Goal: Task Accomplishment & Management: Use online tool/utility

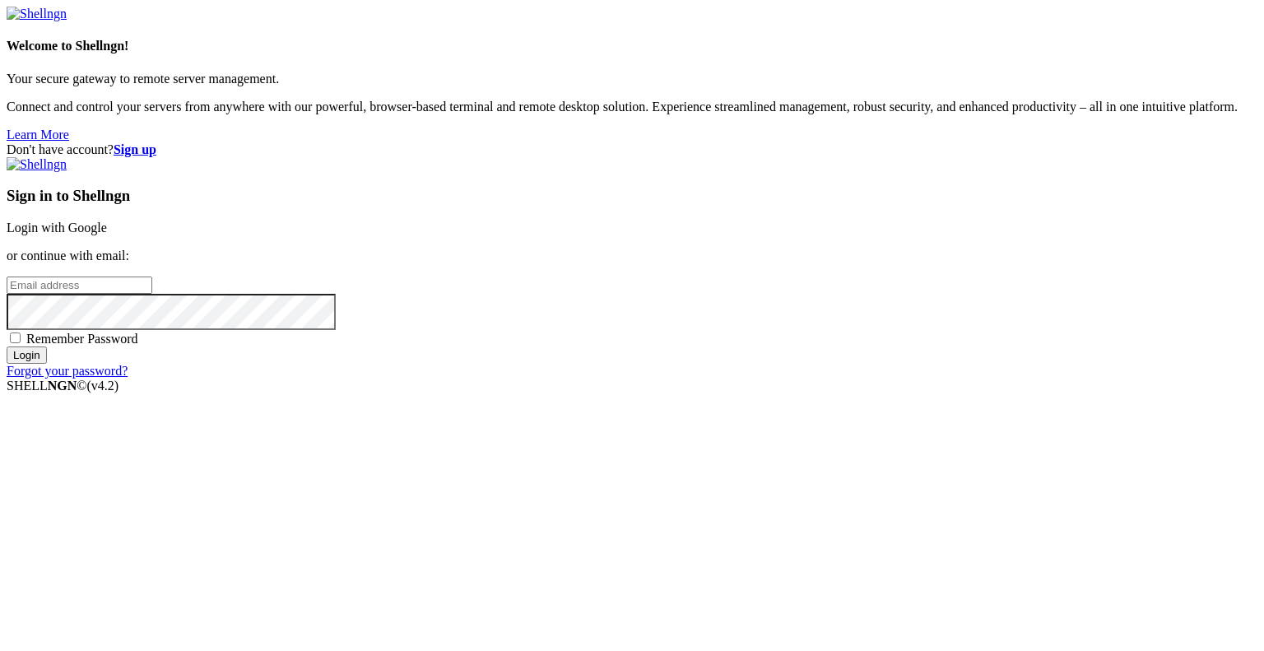
type input "[EMAIL_ADDRESS][DOMAIN_NAME]"
click at [47, 364] on input "Login" at bounding box center [27, 354] width 40 height 17
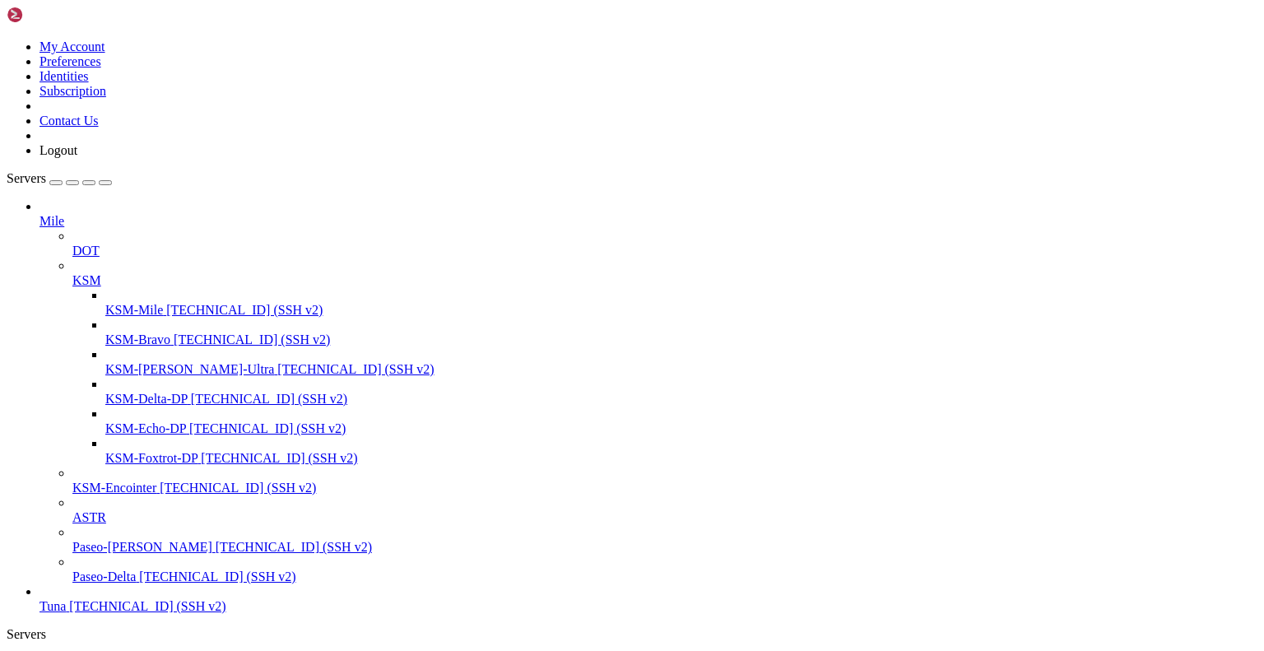
click at [72, 273] on icon at bounding box center [72, 273] width 0 height 0
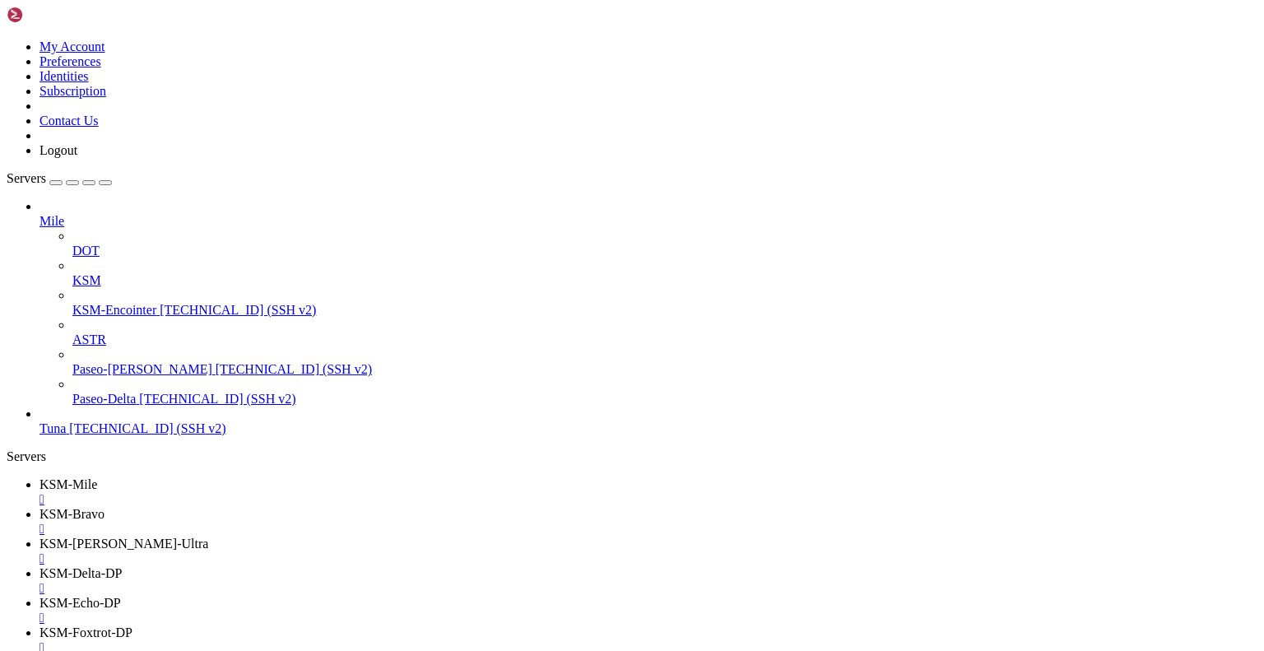
click at [72, 244] on icon at bounding box center [72, 244] width 0 height 0
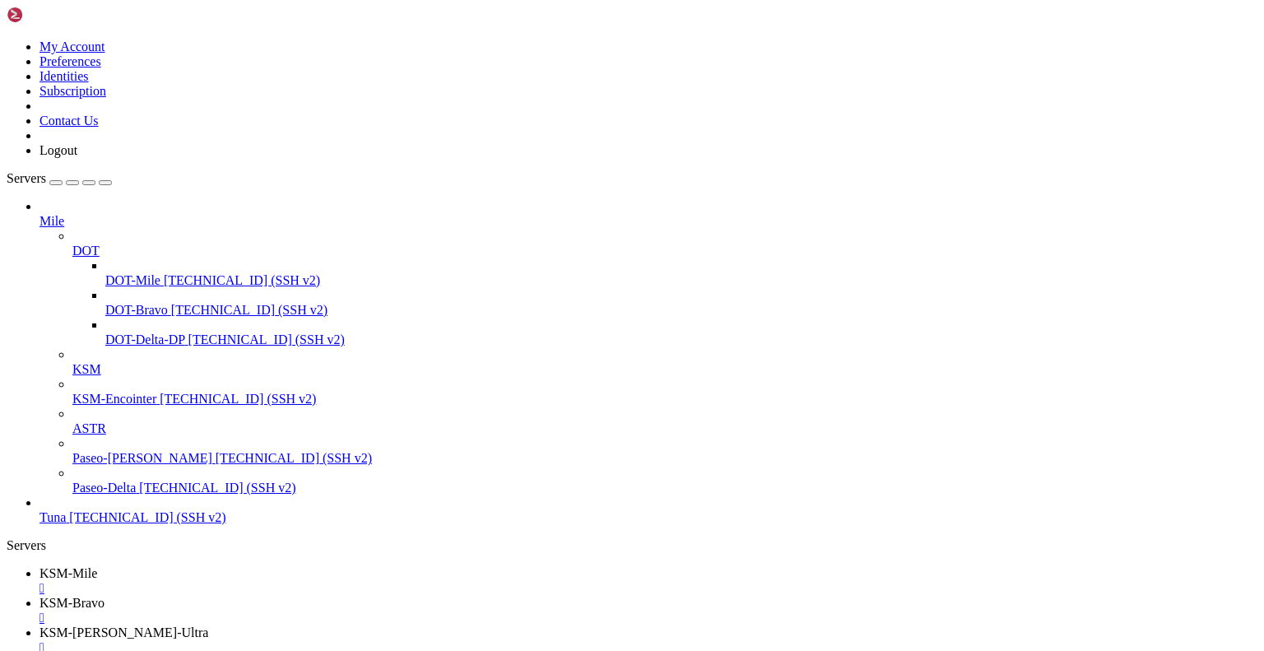
scroll to position [69, 0]
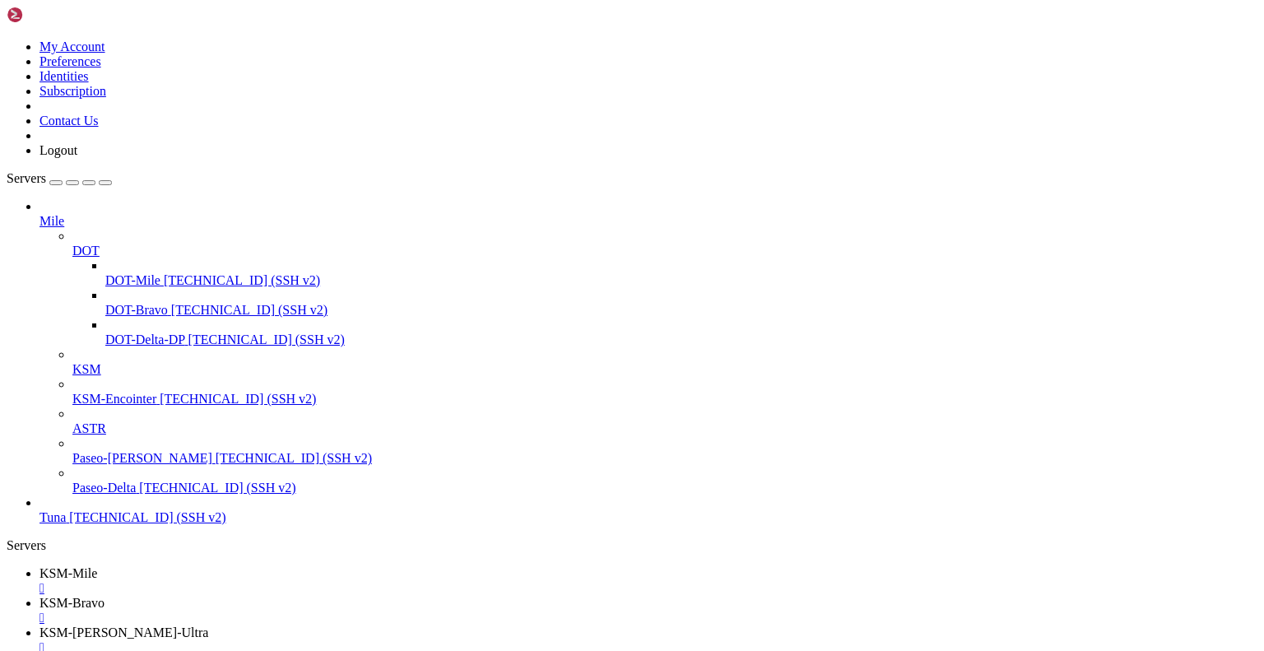
click at [256, 566] on link "KSM-Mile " at bounding box center [649, 581] width 1218 height 30
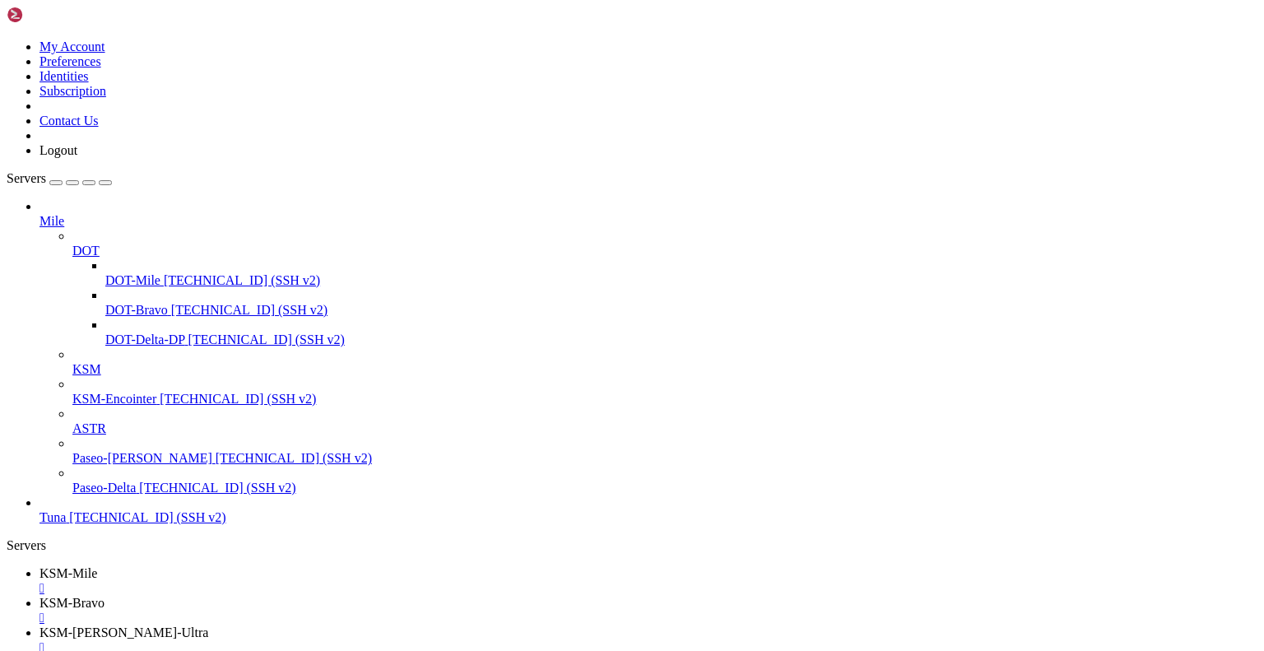
click at [105, 596] on span "KSM-Bravo" at bounding box center [72, 603] width 65 height 14
click at [97, 566] on span "KSM-Mile" at bounding box center [69, 573] width 58 height 14
click at [208, 625] on span "KSM-[PERSON_NAME]-Ultra" at bounding box center [124, 632] width 169 height 14
click at [122, 650] on span "KSM-Delta-DP" at bounding box center [81, 662] width 82 height 14
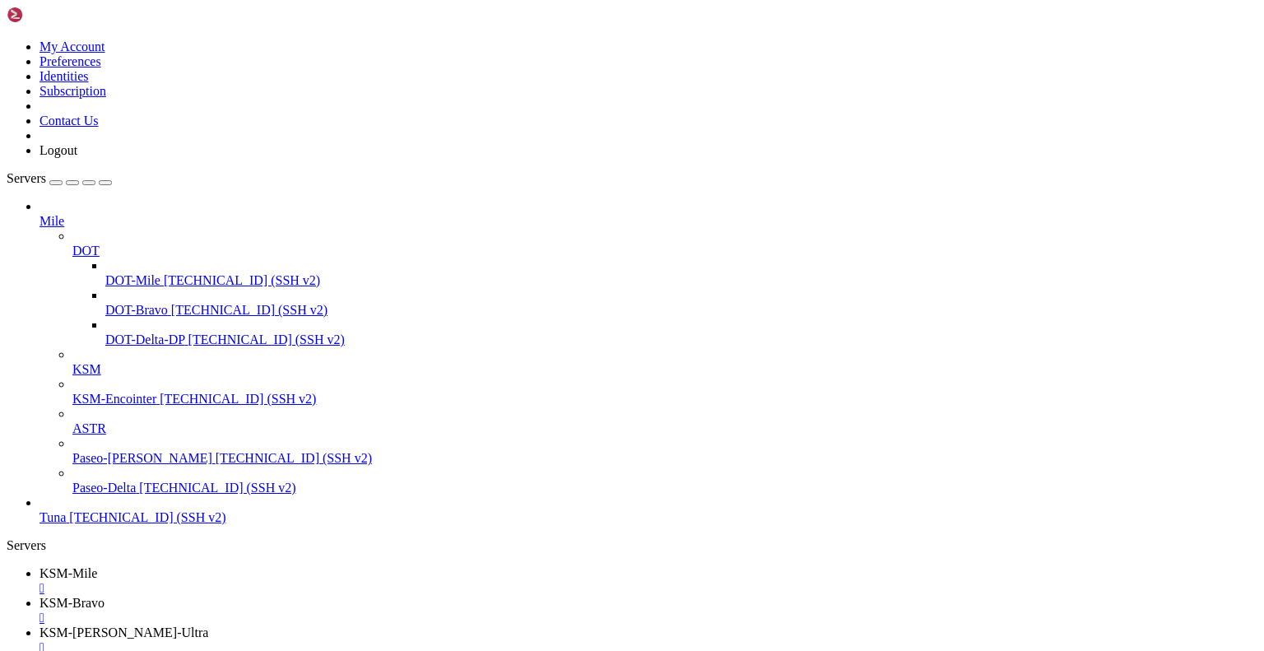
scroll to position [1035, 0]
click at [97, 566] on span "KSM-Mile" at bounding box center [69, 573] width 58 height 14
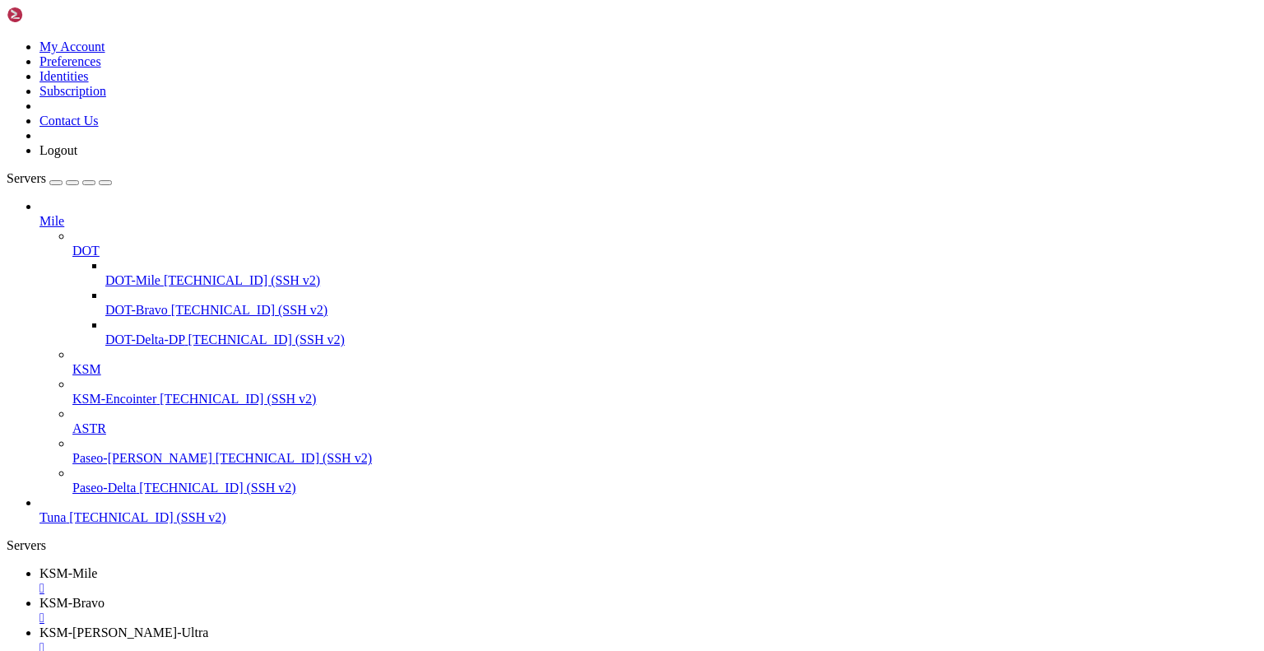
drag, startPoint x: 221, startPoint y: 1672, endPoint x: 420, endPoint y: 1666, distance: 198.4
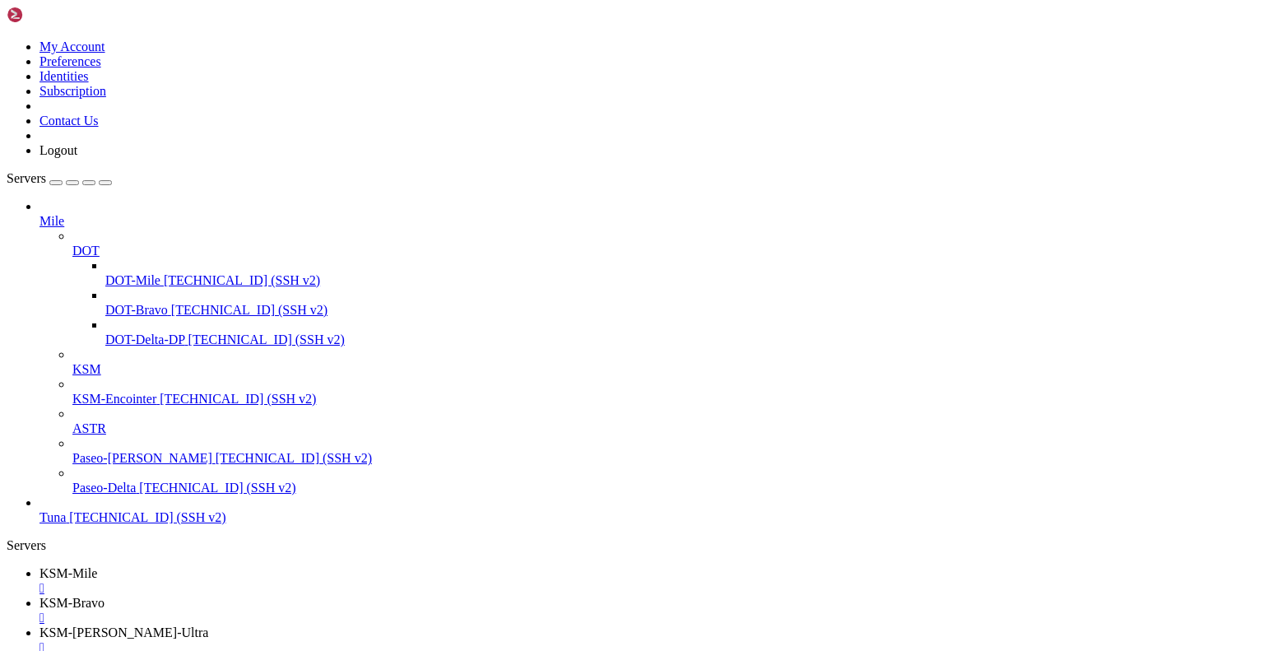
click at [343, 596] on link "KSM-Bravo " at bounding box center [649, 611] width 1218 height 30
click at [208, 625] on span "KSM-[PERSON_NAME]-Ultra" at bounding box center [124, 632] width 169 height 14
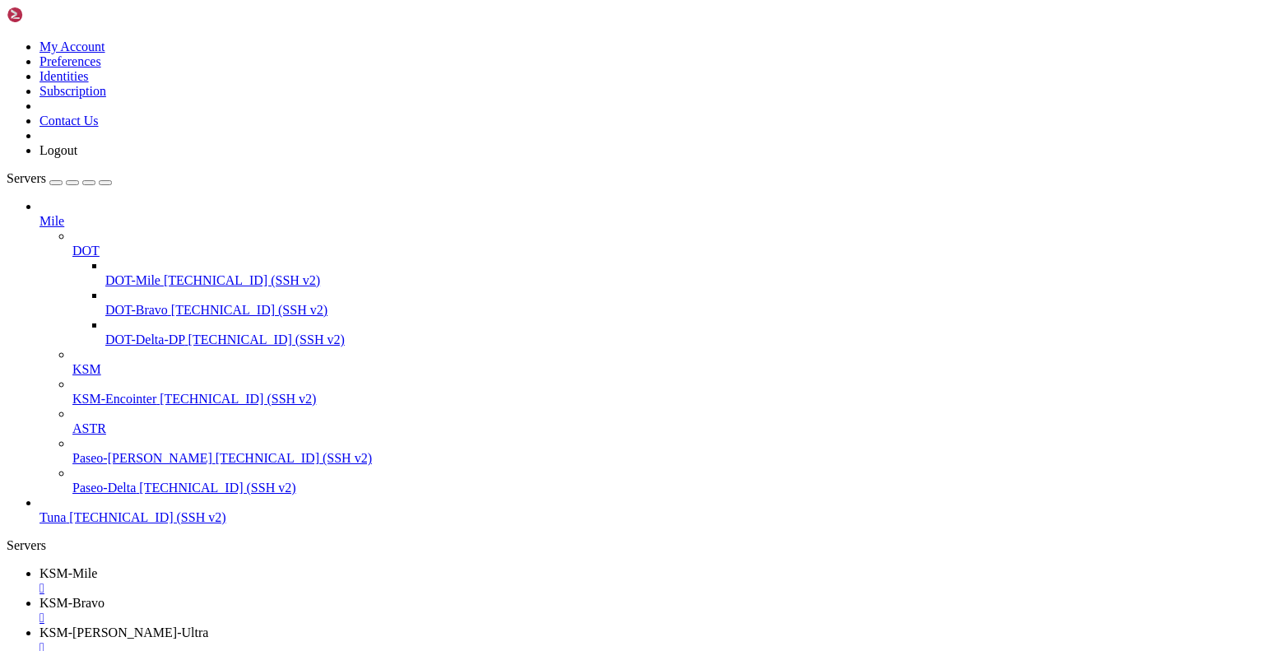
scroll to position [1035, 0]
click at [208, 625] on span "KSM-[PERSON_NAME]-Ultra" at bounding box center [124, 632] width 169 height 14
click at [122, 650] on span "KSM-Delta-DP" at bounding box center [81, 662] width 82 height 14
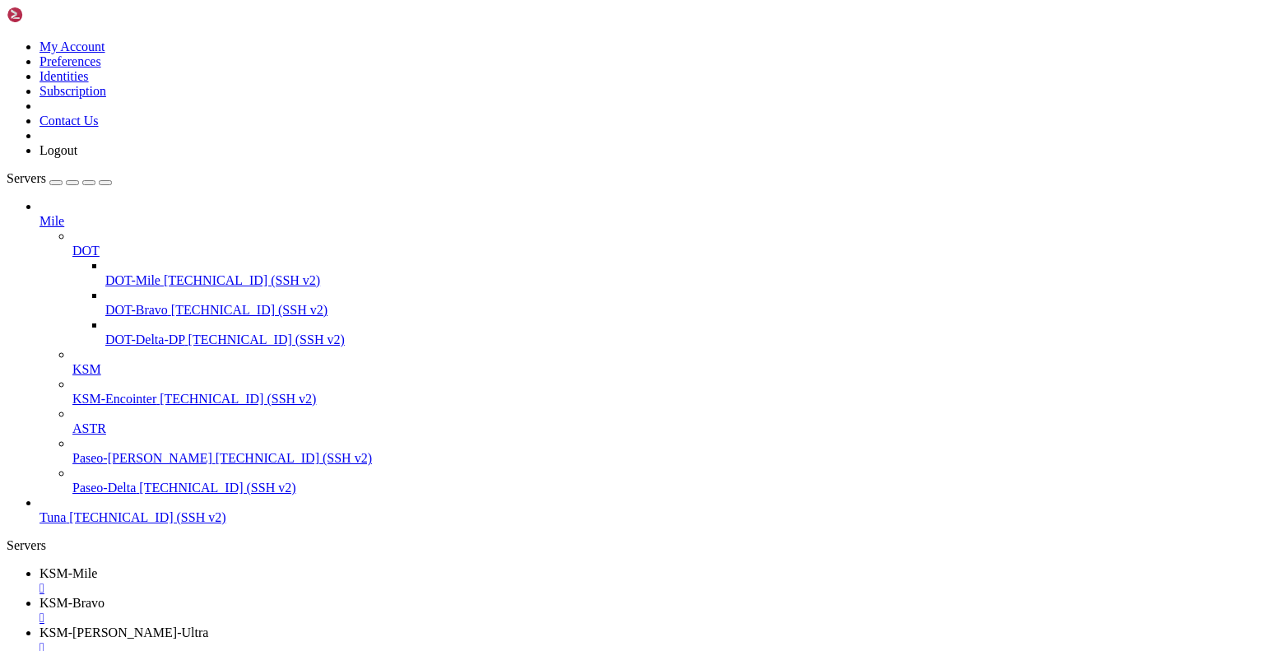
scroll to position [1511, 0]
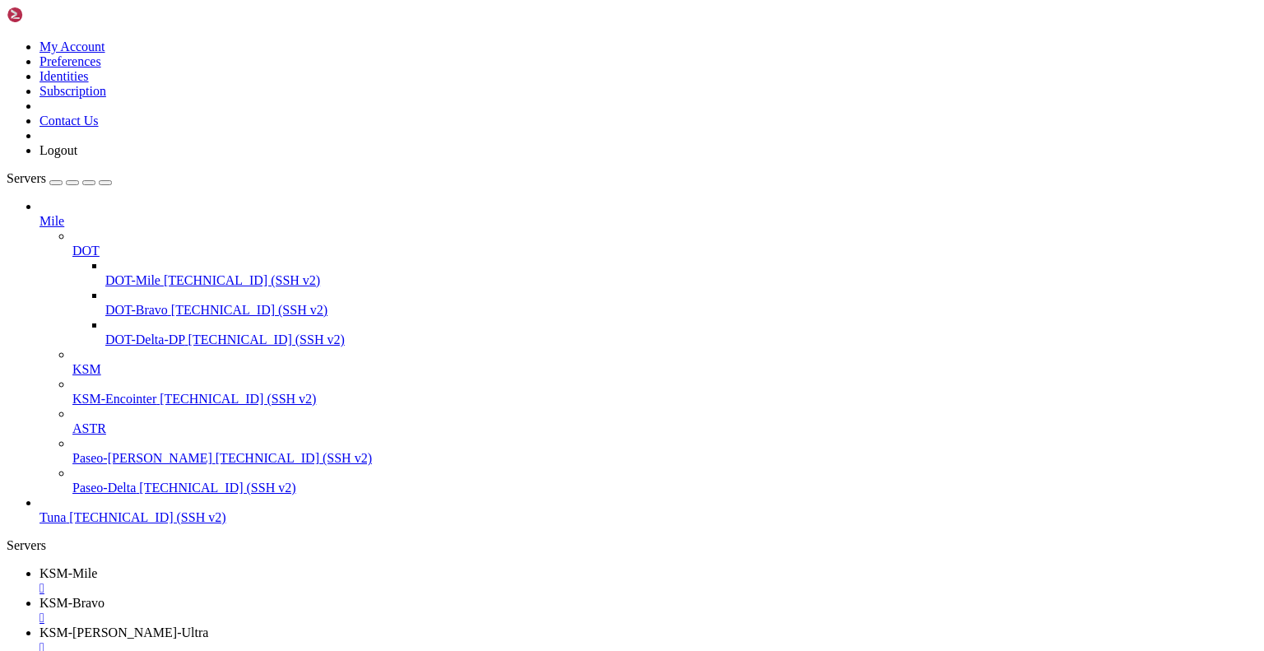
scroll to position [140, 0]
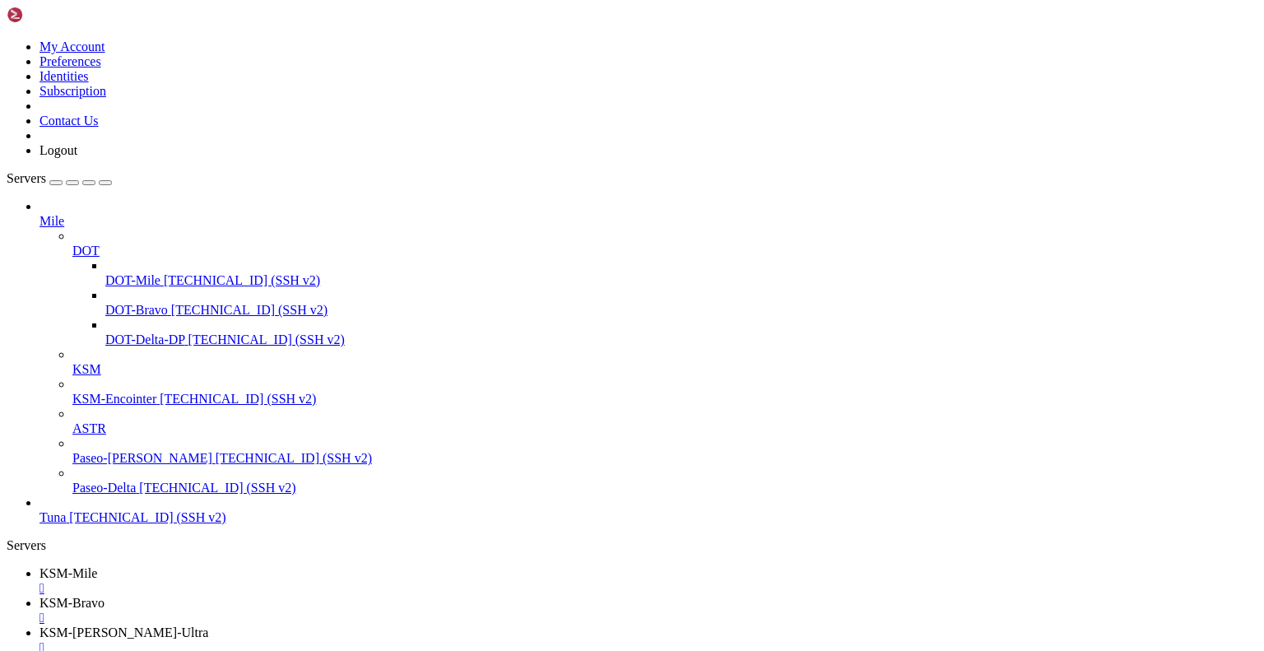
click at [208, 625] on span "KSM-[PERSON_NAME]-Ultra" at bounding box center [124, 632] width 169 height 14
click at [122, 650] on span "KSM-Delta-DP" at bounding box center [81, 662] width 82 height 14
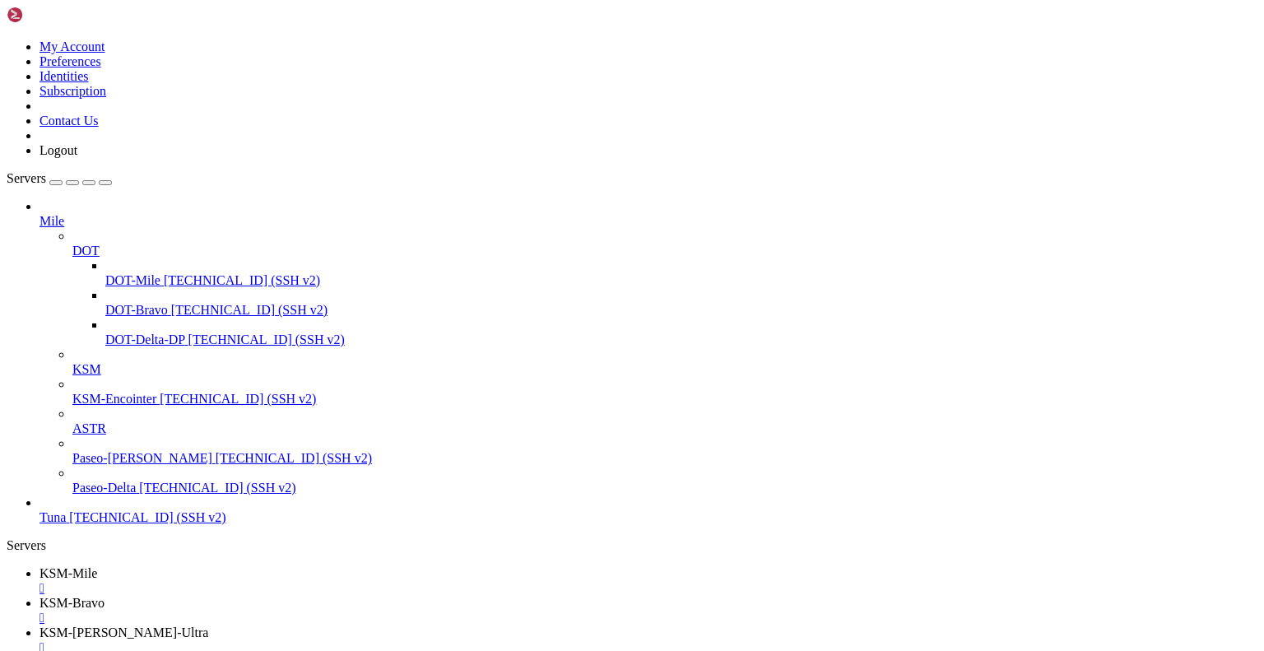
scroll to position [1076, 0]
click at [97, 566] on span "KSM-Mile" at bounding box center [69, 573] width 58 height 14
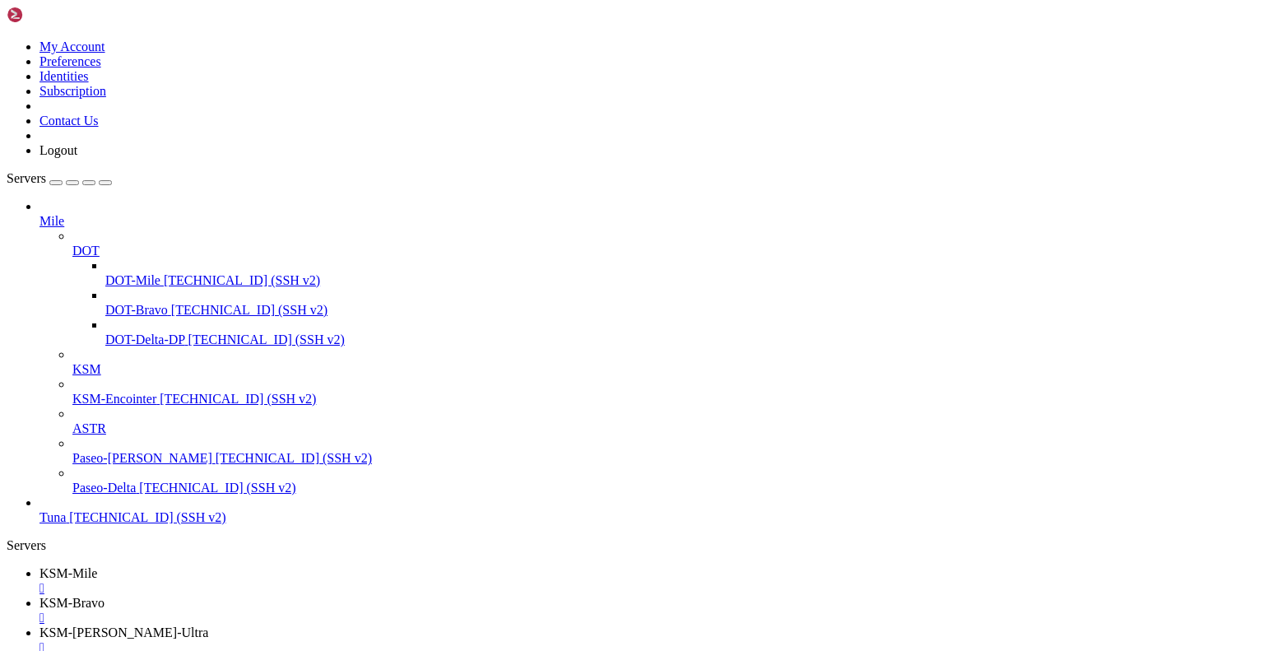
drag, startPoint x: 221, startPoint y: 1672, endPoint x: 364, endPoint y: 1674, distance: 142.4
click at [345, 596] on link "KSM-Bravo " at bounding box center [649, 611] width 1218 height 30
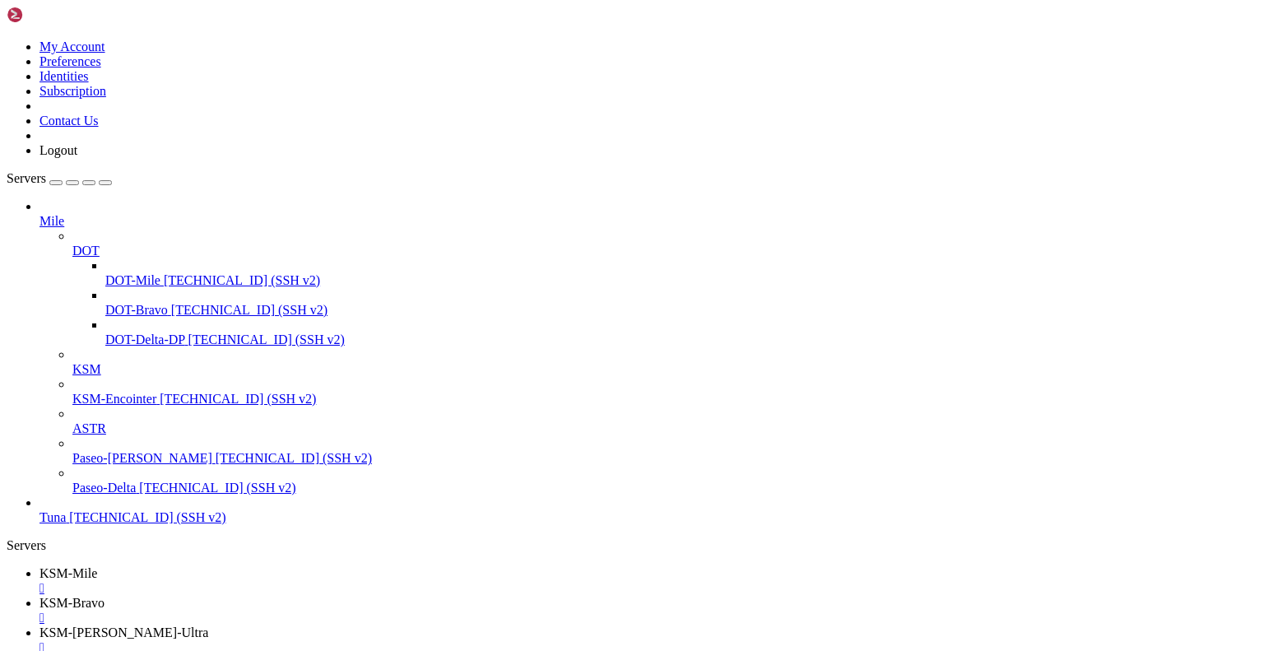
click at [487, 625] on link "KSM-[PERSON_NAME]-Ultra " at bounding box center [649, 640] width 1218 height 30
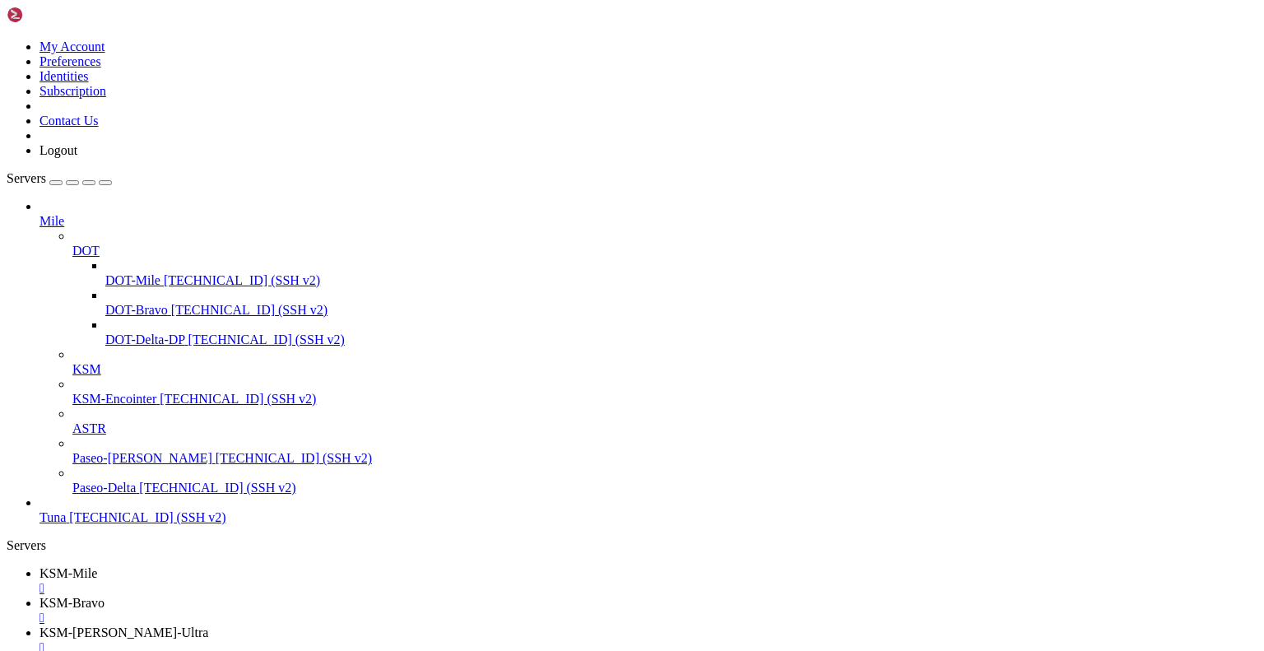
scroll to position [1455, 0]
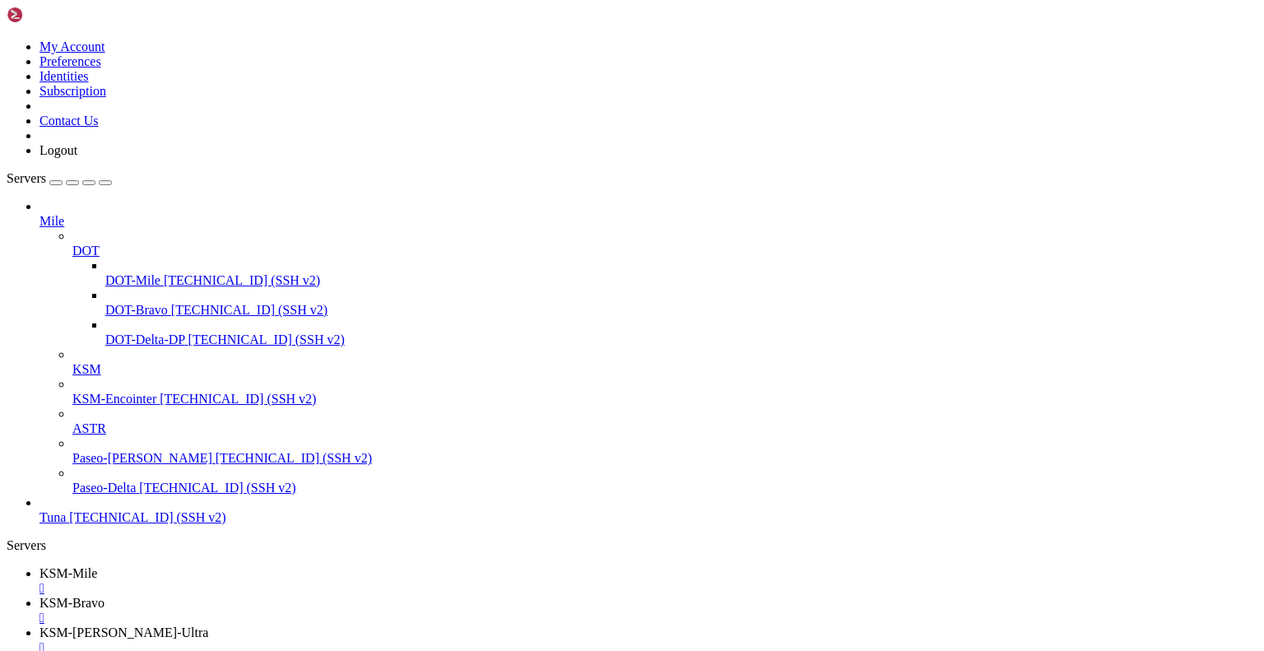
click at [97, 566] on span "KSM-Mile" at bounding box center [69, 573] width 58 height 14
click at [105, 596] on span "KSM-Bravo" at bounding box center [72, 603] width 65 height 14
click at [208, 625] on span "KSM-[PERSON_NAME]-Ultra" at bounding box center [124, 632] width 169 height 14
click at [122, 650] on span "KSM-Delta-DP" at bounding box center [81, 662] width 82 height 14
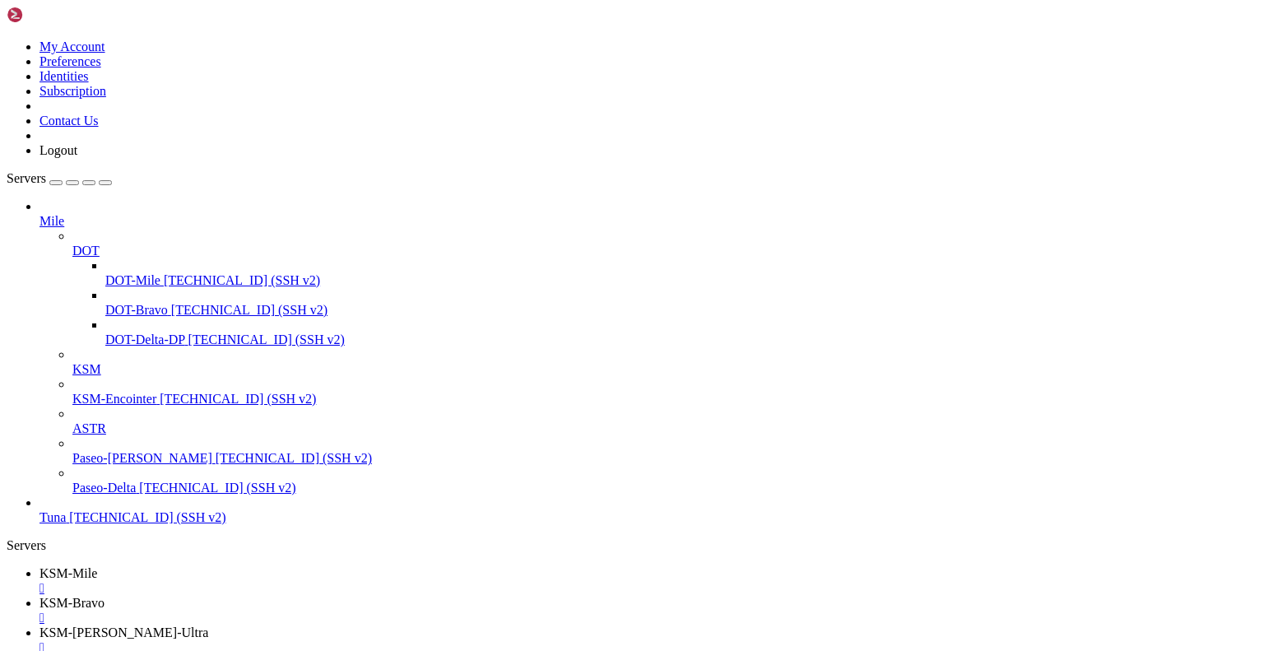
click at [97, 566] on span "KSM-Mile" at bounding box center [69, 573] width 58 height 14
click at [105, 596] on span "KSM-Bravo" at bounding box center [72, 603] width 65 height 14
click at [208, 625] on span "KSM-[PERSON_NAME]-Ultra" at bounding box center [124, 632] width 169 height 14
click at [122, 650] on span "KSM-Delta-DP" at bounding box center [81, 662] width 82 height 14
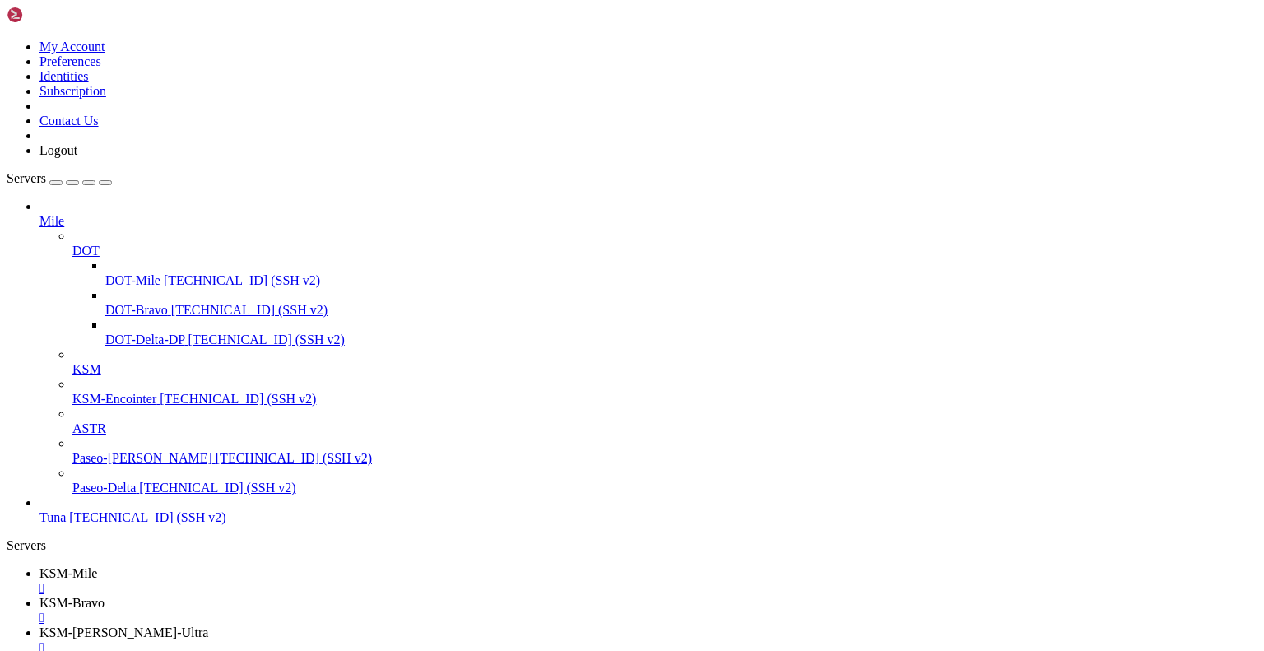
click at [122, 650] on span "KSM-Delta-DP" at bounding box center [81, 662] width 82 height 14
click at [208, 625] on span "KSM-[PERSON_NAME]-Ultra" at bounding box center [124, 632] width 169 height 14
click at [105, 596] on span "KSM-Bravo" at bounding box center [72, 603] width 65 height 14
click at [97, 566] on span "KSM-Mile" at bounding box center [69, 573] width 58 height 14
click at [105, 596] on span "KSM-Bravo" at bounding box center [72, 603] width 65 height 14
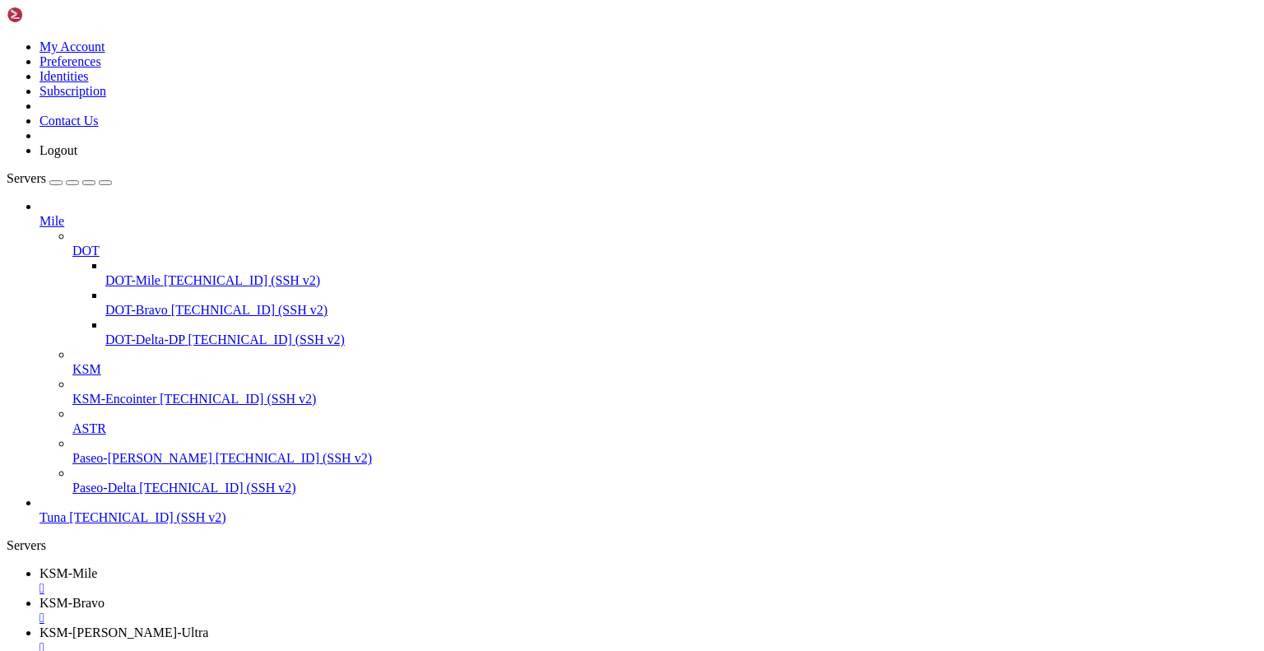
click at [97, 566] on span "KSM-Mile" at bounding box center [69, 573] width 58 height 14
click at [208, 625] on span "KSM-[PERSON_NAME]-Ultra" at bounding box center [124, 632] width 169 height 14
